Goal: Information Seeking & Learning: Learn about a topic

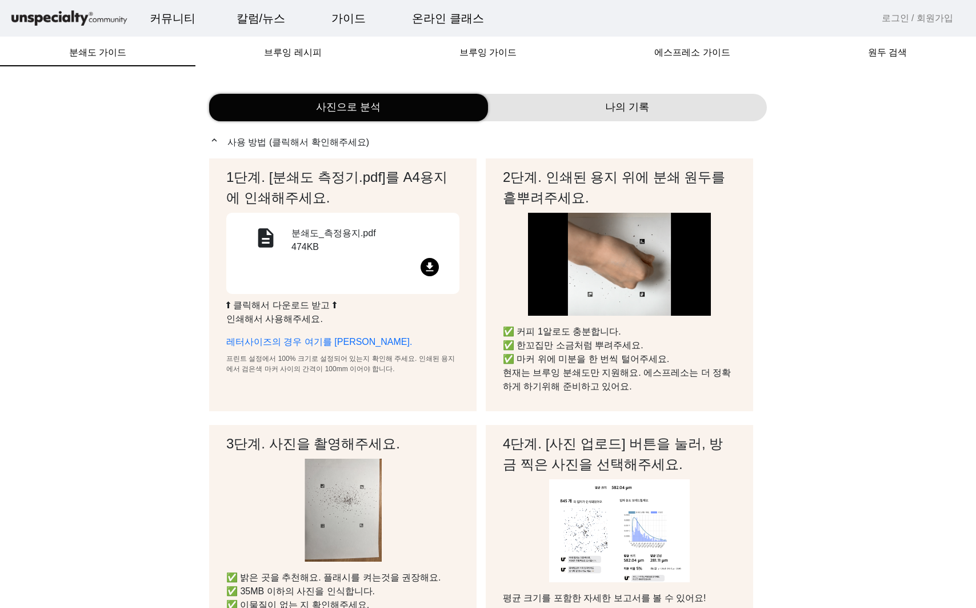
drag, startPoint x: 785, startPoint y: 304, endPoint x: 761, endPoint y: 146, distance: 158.9
click at [338, 53] on div "브루잉 레시피" at bounding box center [294, 52] width 196 height 27
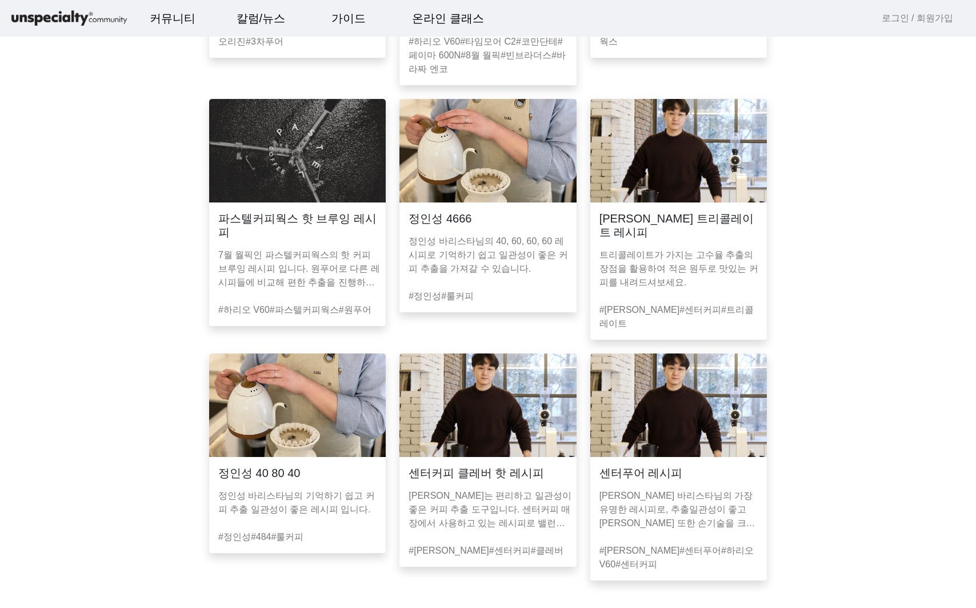
scroll to position [720, 0]
